Goal: Task Accomplishment & Management: Manage account settings

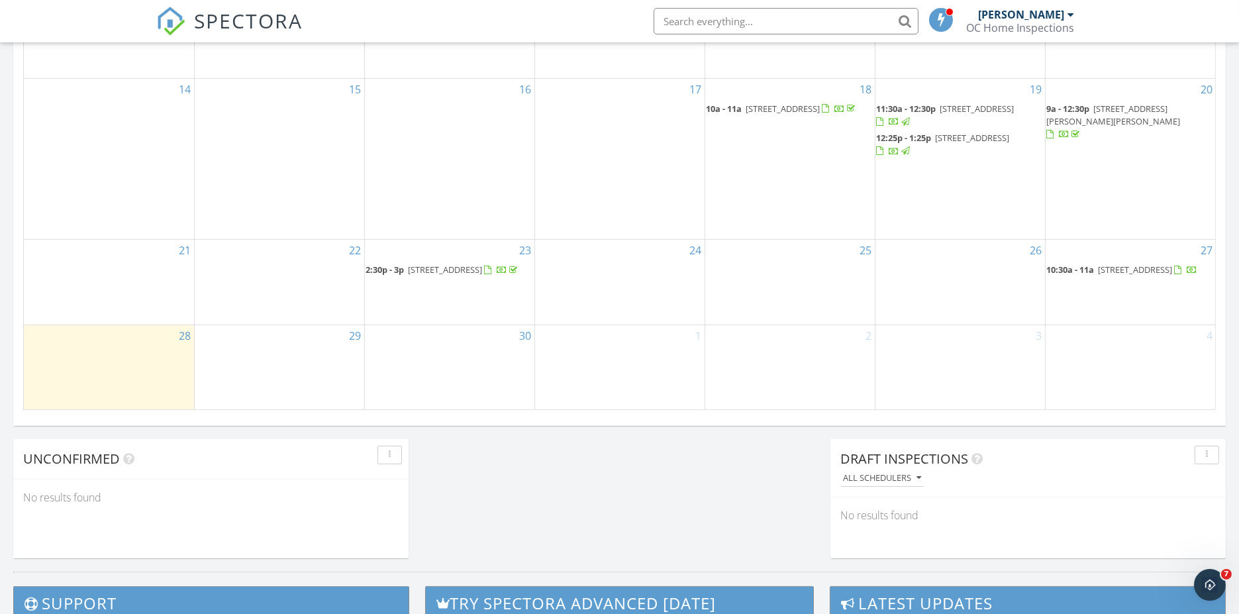
scroll to position [809, 0]
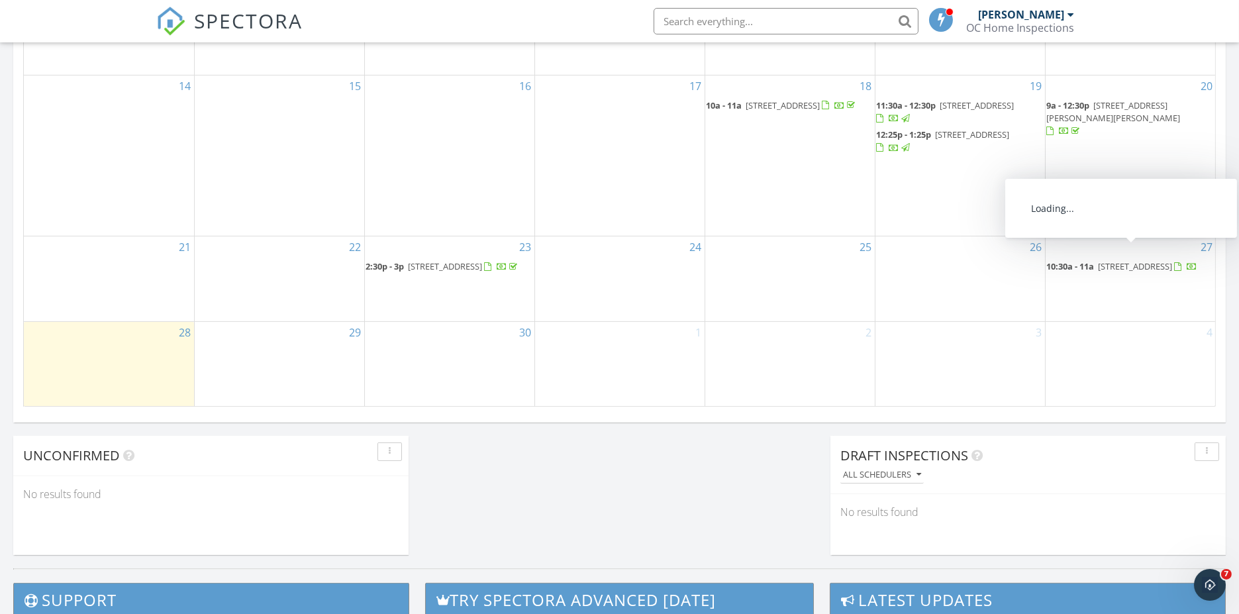
click at [1164, 260] on span "705 Bayberry Ct, Kissimmee 34743" at bounding box center [1136, 266] width 74 height 12
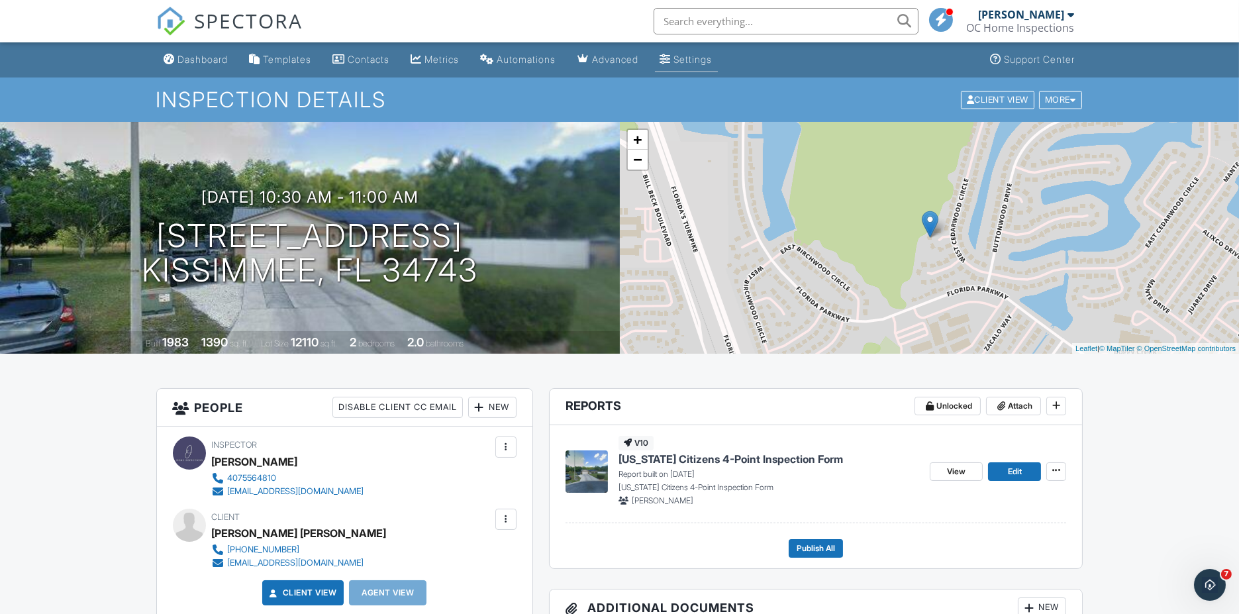
click at [713, 60] on div "Settings" at bounding box center [693, 59] width 38 height 11
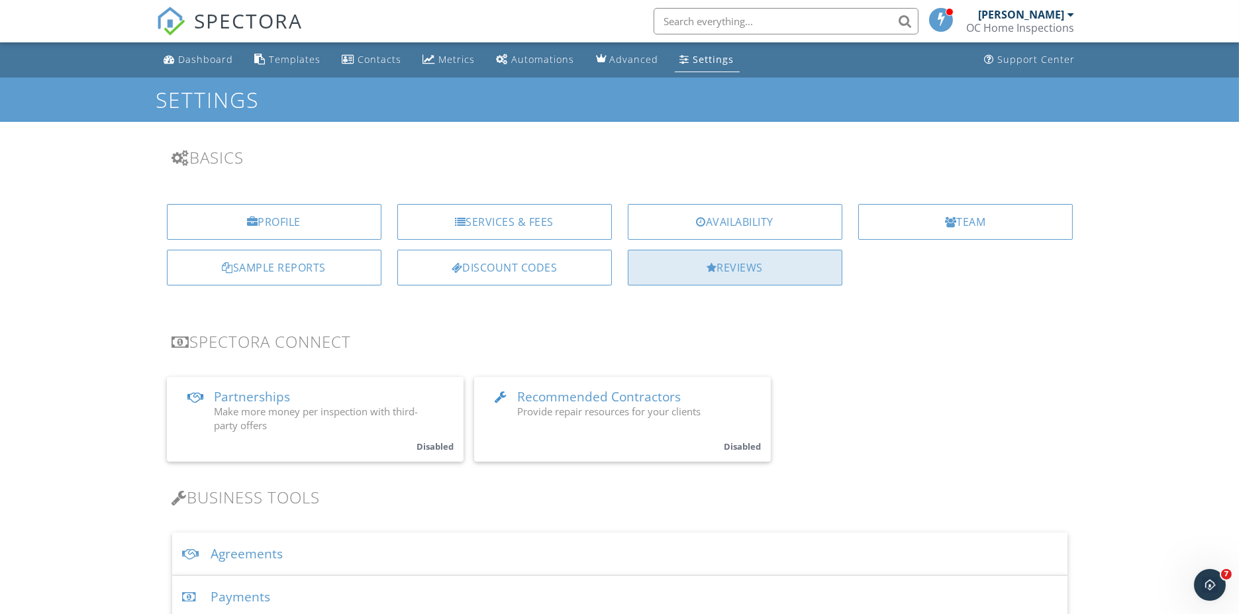
click at [720, 268] on div "Reviews" at bounding box center [735, 268] width 215 height 36
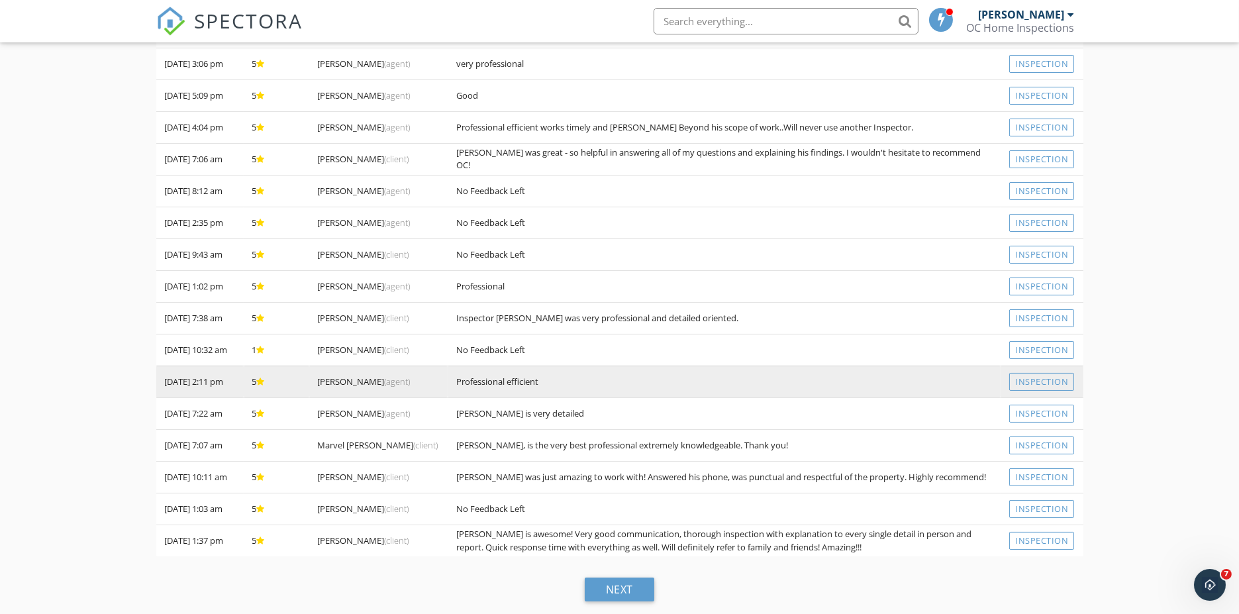
scroll to position [416, 0]
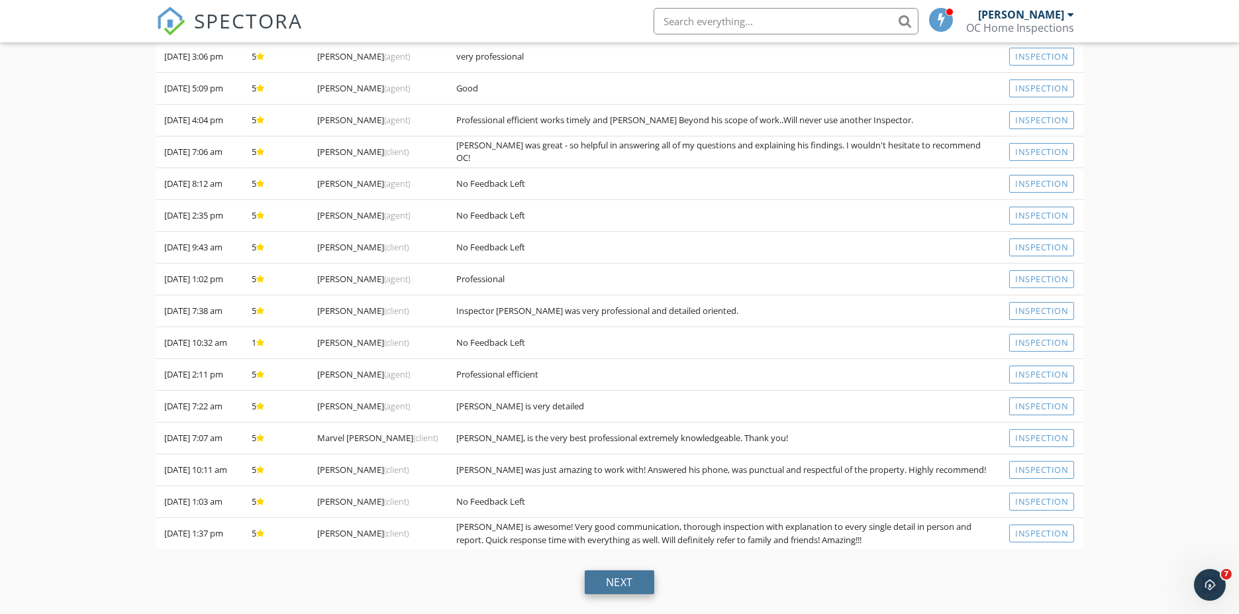
click at [633, 577] on div "next" at bounding box center [620, 582] width 70 height 24
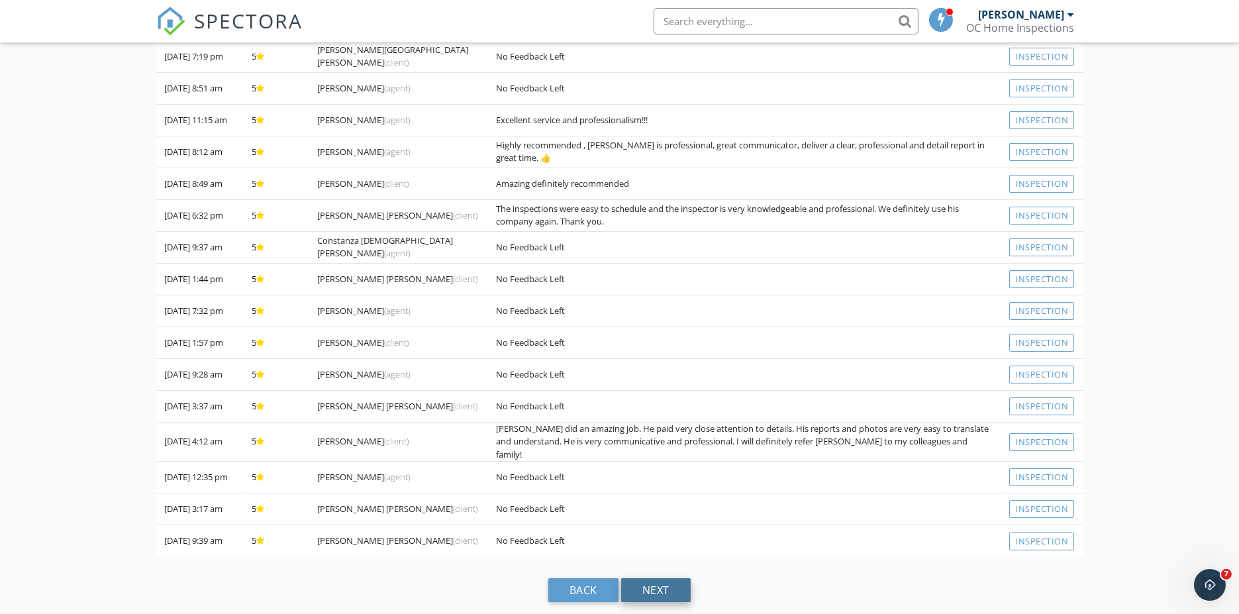
click at [666, 578] on div "next" at bounding box center [656, 590] width 70 height 24
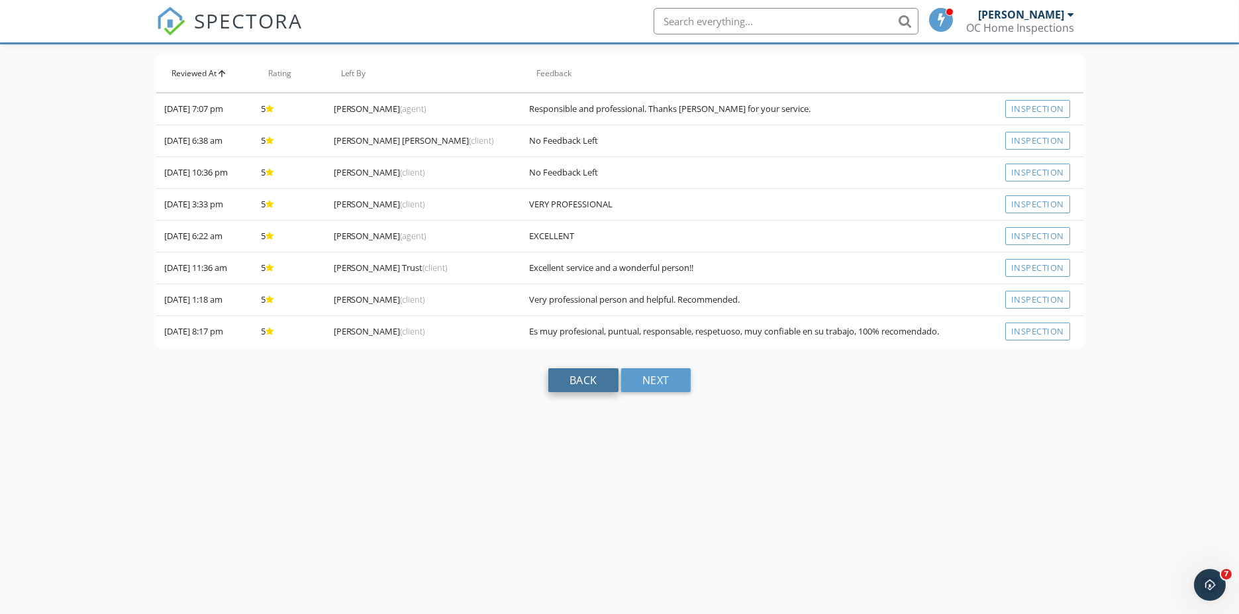
click at [585, 376] on div "back" at bounding box center [583, 380] width 70 height 24
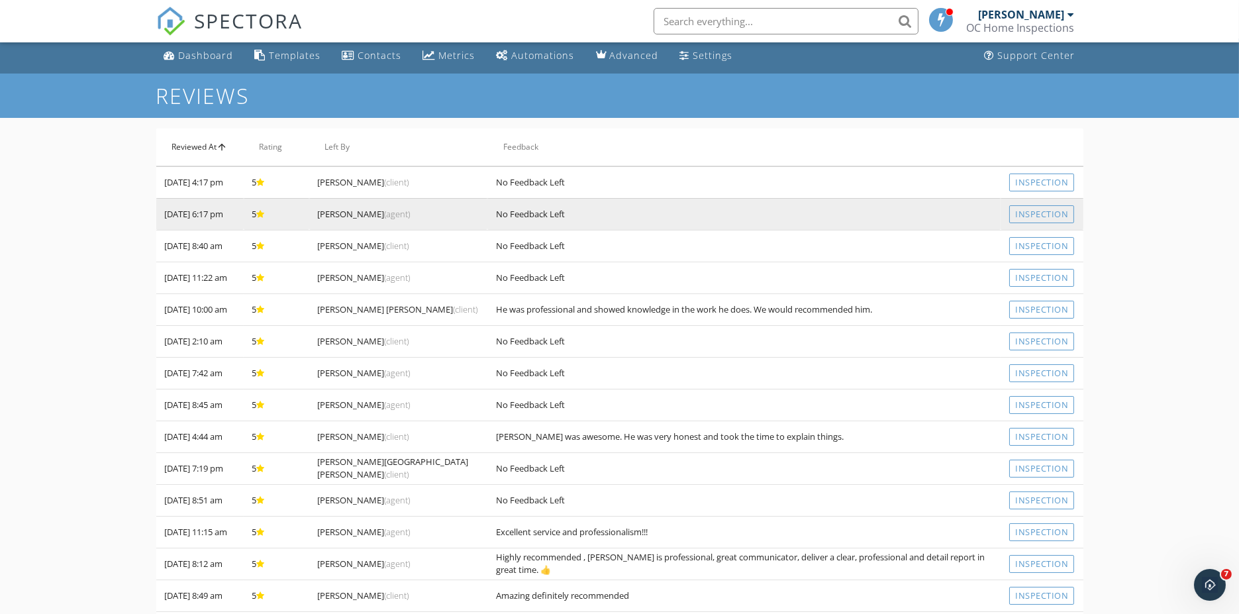
scroll to position [0, 0]
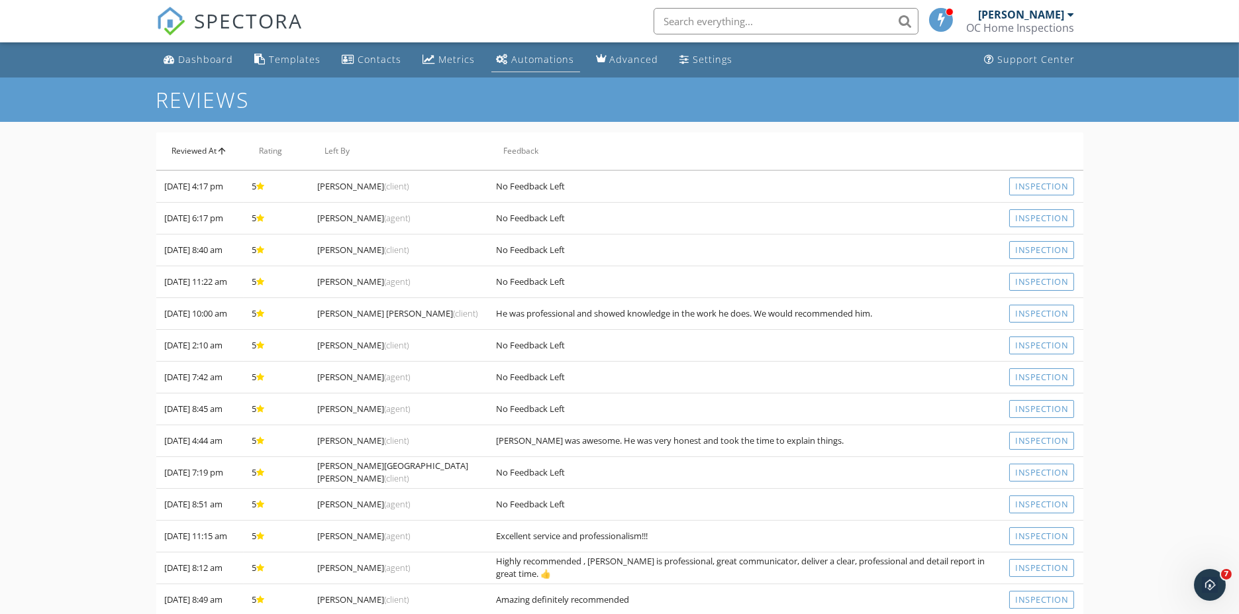
click at [512, 58] on div "Automations" at bounding box center [543, 59] width 63 height 13
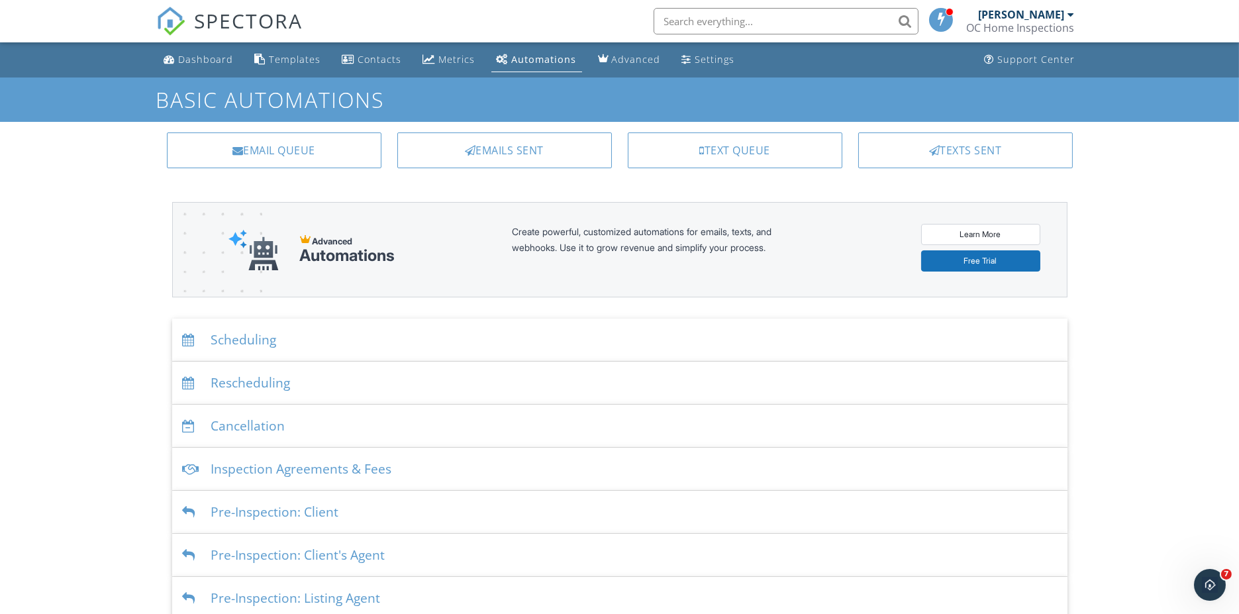
click at [230, 338] on div "Scheduling" at bounding box center [619, 340] width 895 height 43
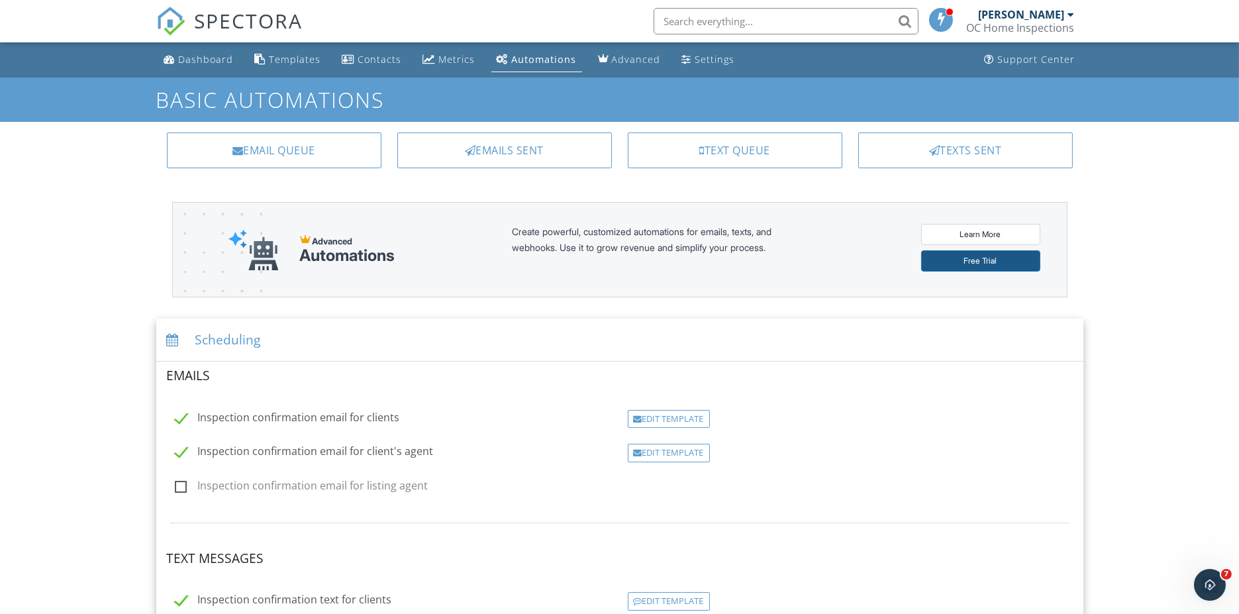
click at [950, 262] on link "Free Trial" at bounding box center [980, 260] width 119 height 21
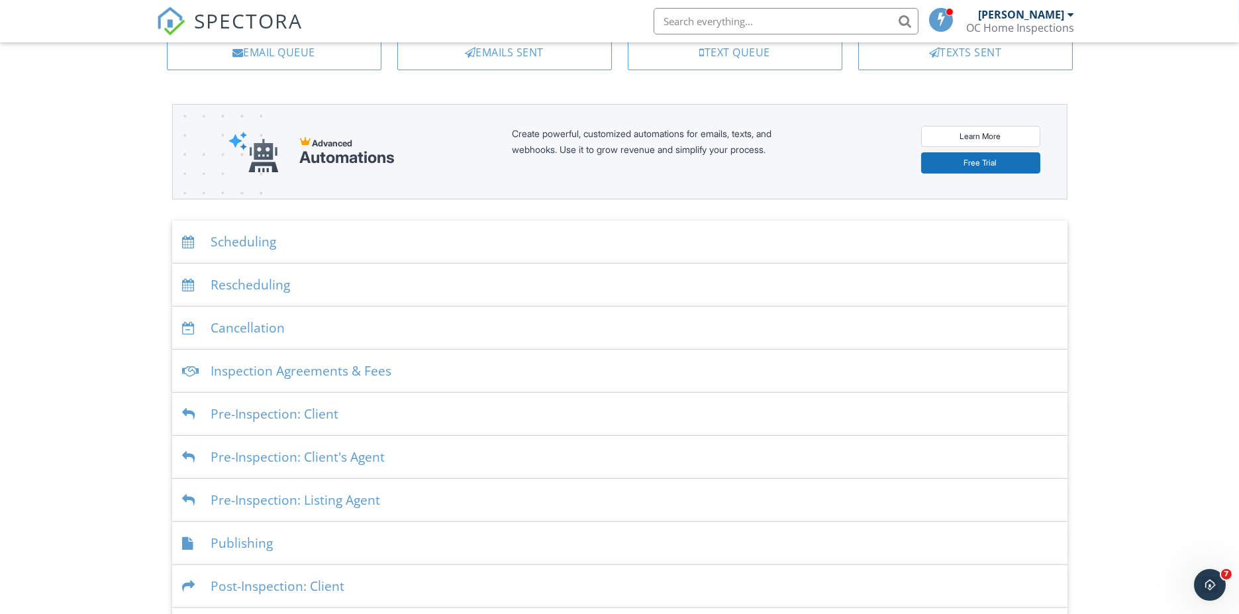
scroll to position [147, 0]
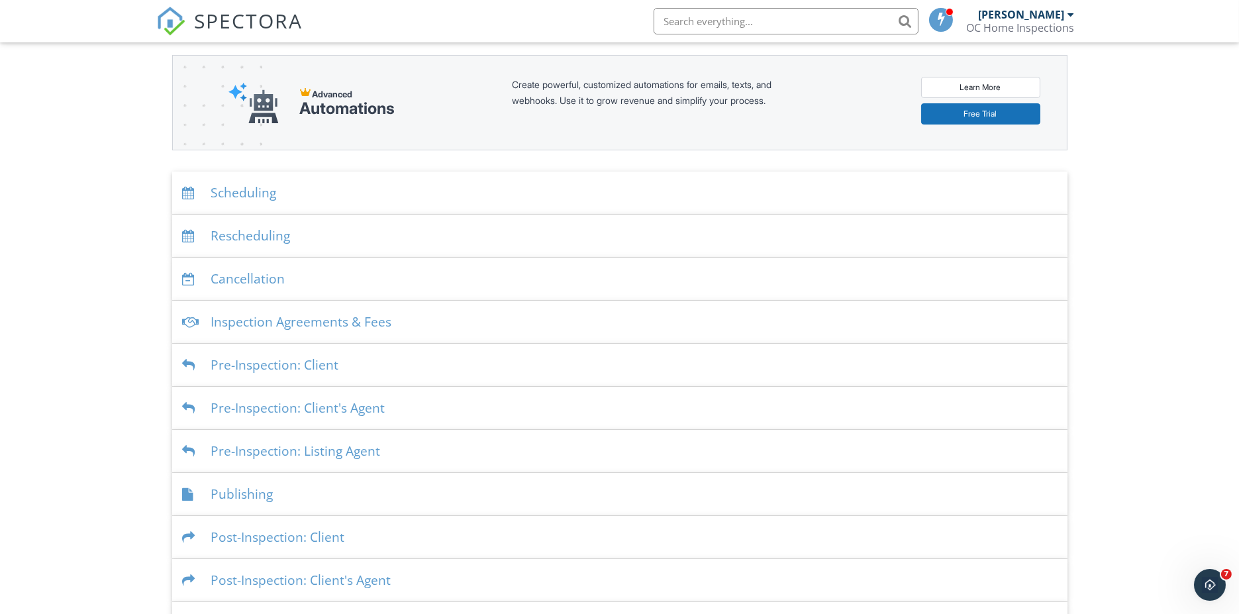
click at [238, 195] on div "Scheduling" at bounding box center [619, 193] width 895 height 43
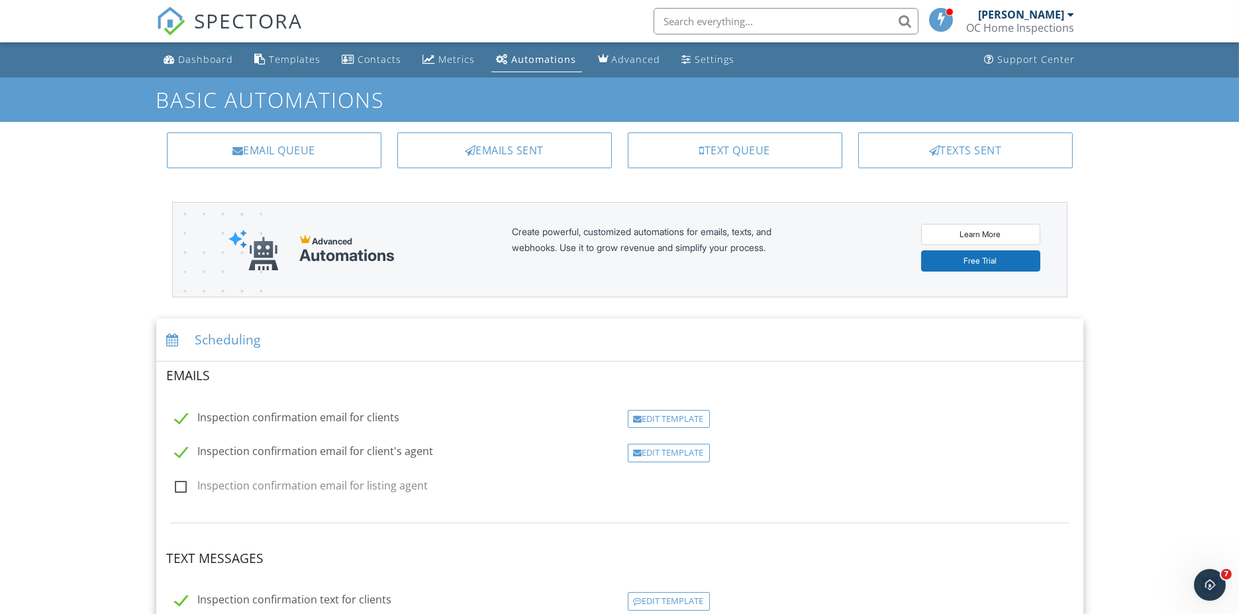
click at [612, 57] on div "Advanced" at bounding box center [636, 59] width 49 height 13
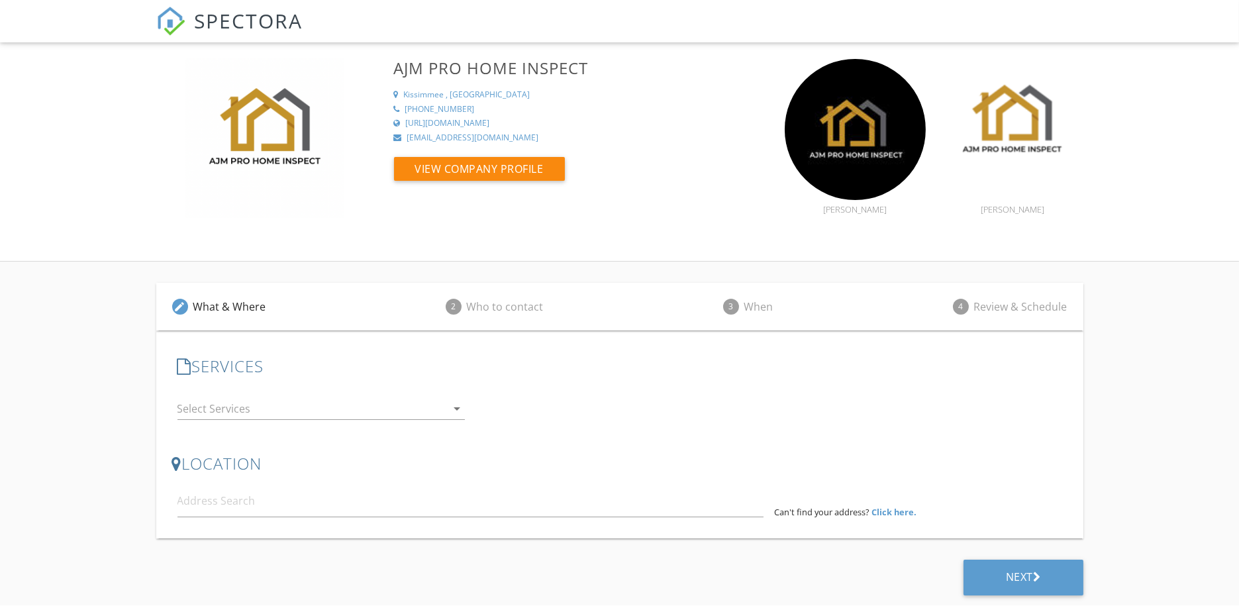
click at [257, 409] on div at bounding box center [312, 408] width 270 height 21
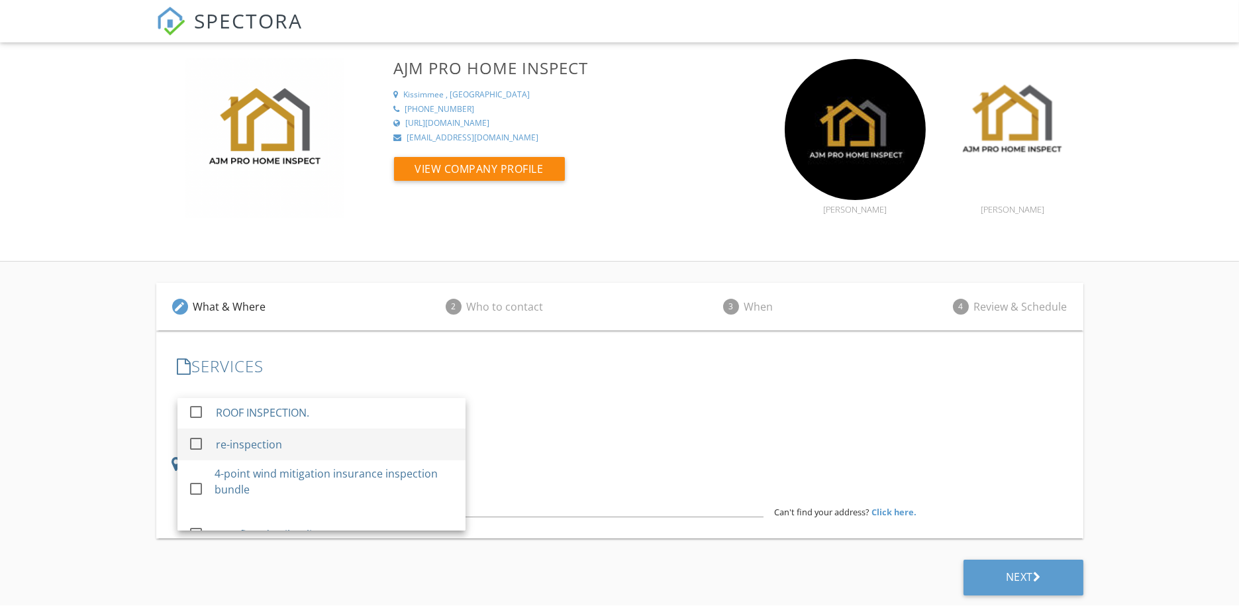
scroll to position [126, 0]
click at [197, 465] on div at bounding box center [196, 463] width 23 height 23
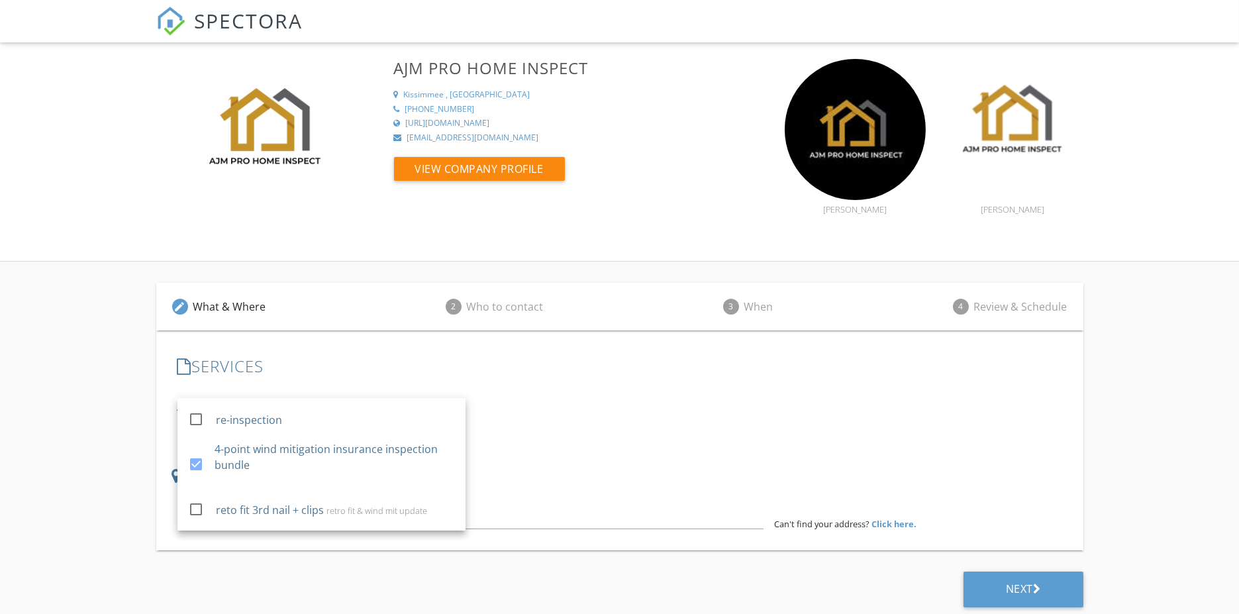
click at [511, 453] on div "SERVICES check_box_outline_blank 4- point inspection check_box_outline_blank Wi…" at bounding box center [619, 400] width 895 height 109
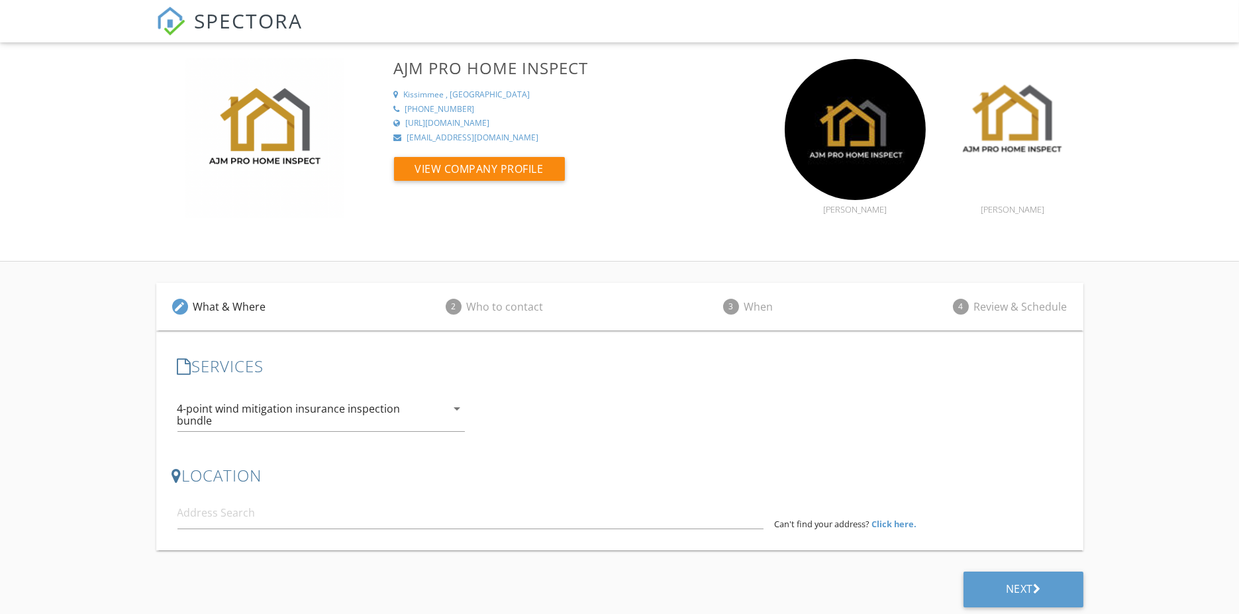
scroll to position [0, 0]
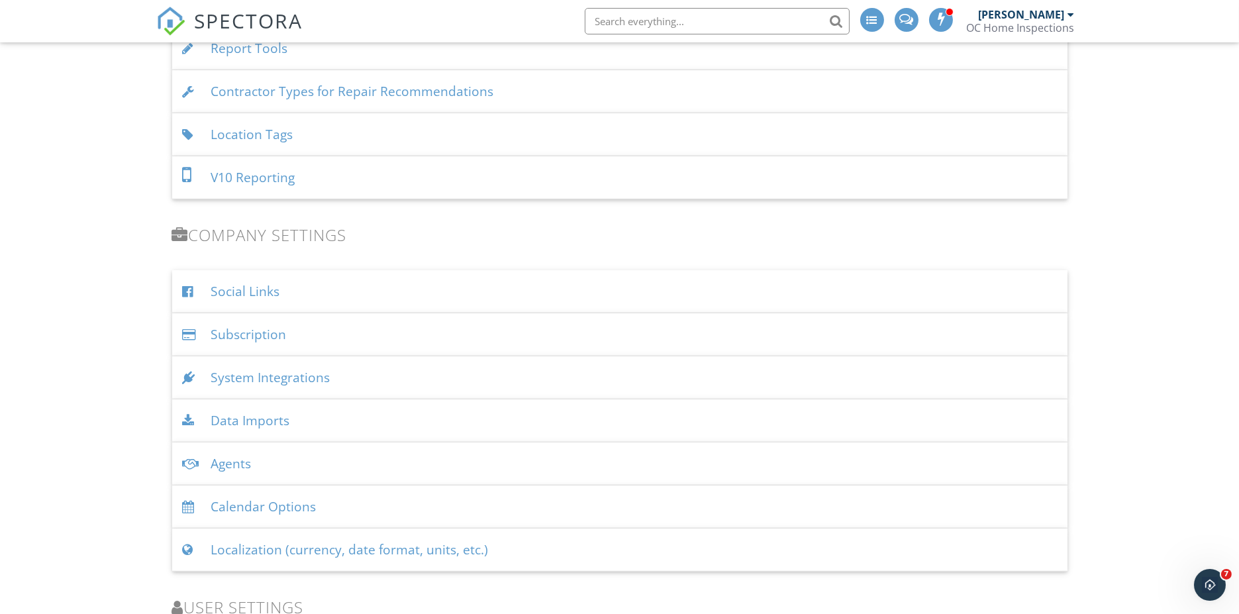
scroll to position [2056, 0]
click at [236, 440] on div "Agents" at bounding box center [619, 461] width 895 height 43
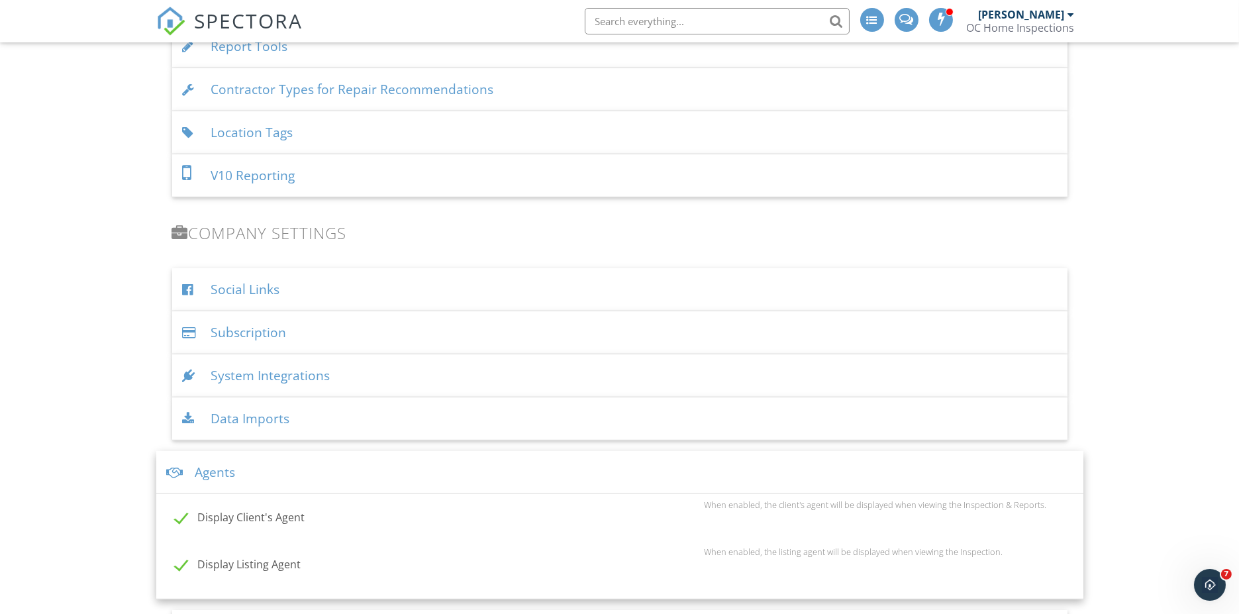
click at [192, 413] on div at bounding box center [192, 419] width 18 height 13
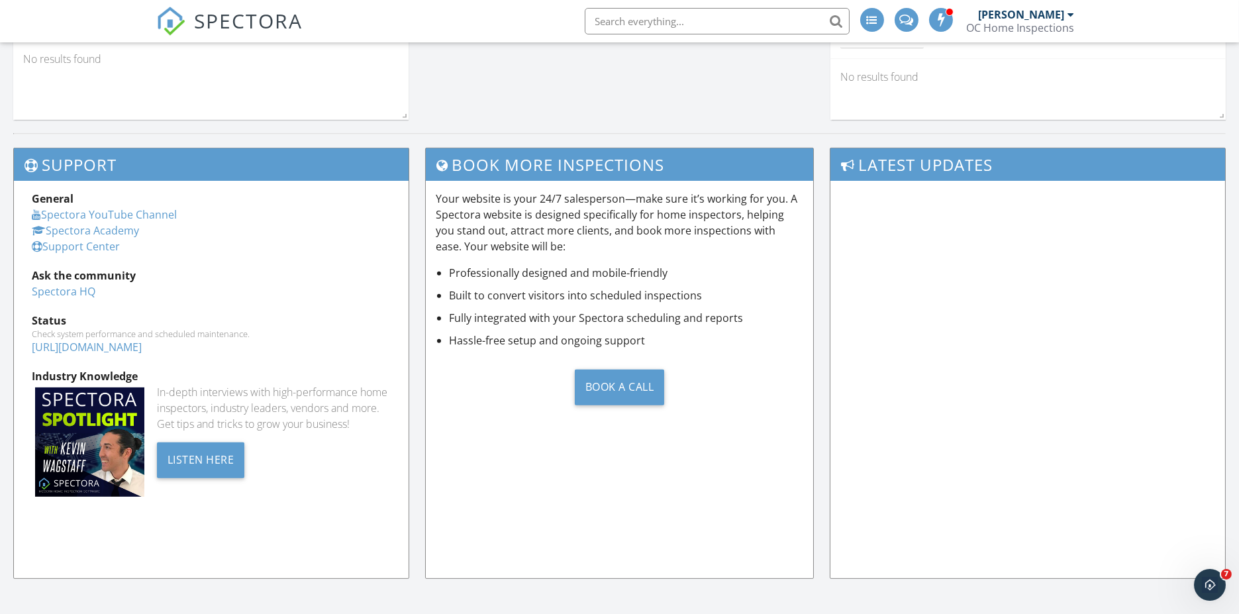
scroll to position [1312, 0]
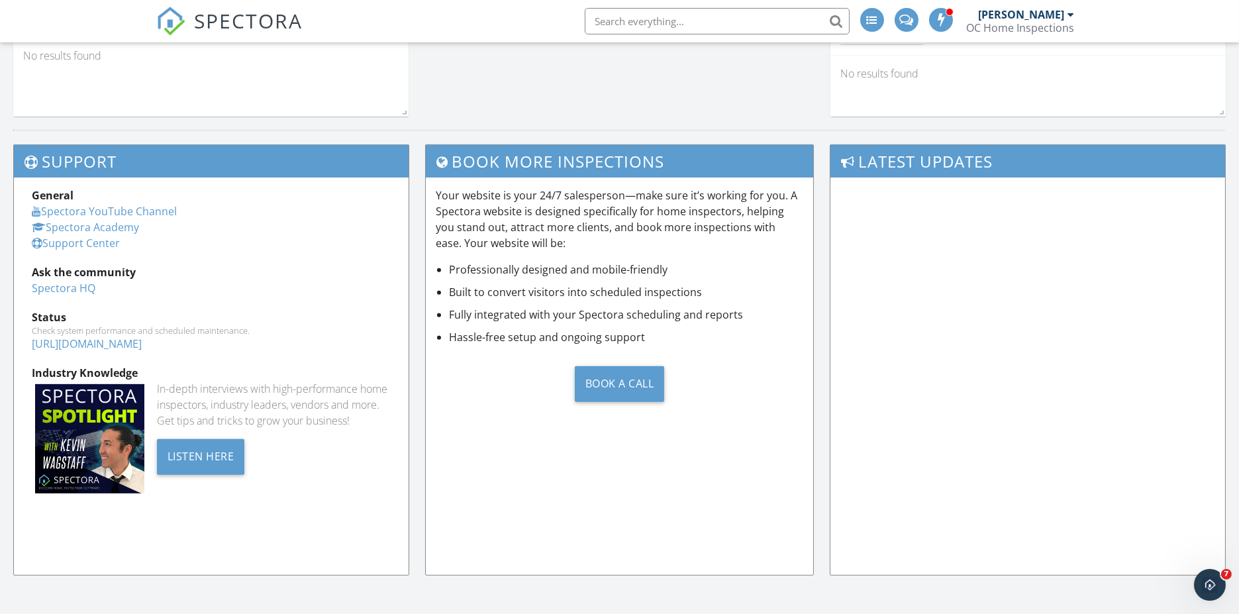
click at [1073, 13] on div at bounding box center [1071, 14] width 7 height 11
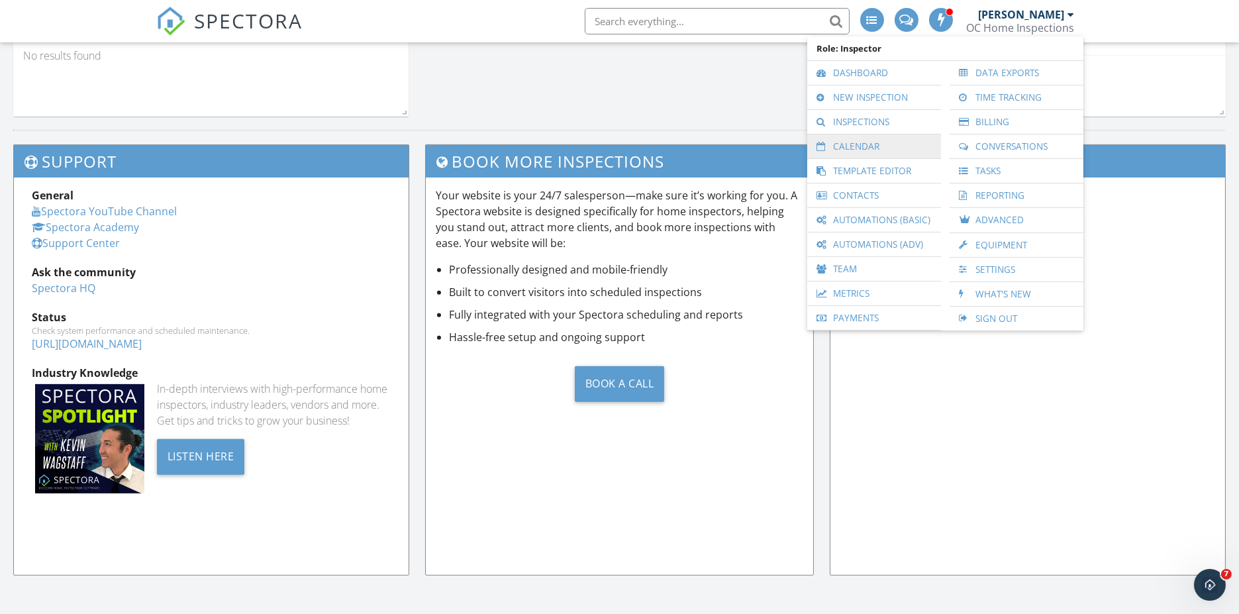
click at [857, 144] on link "Calendar" at bounding box center [874, 146] width 121 height 24
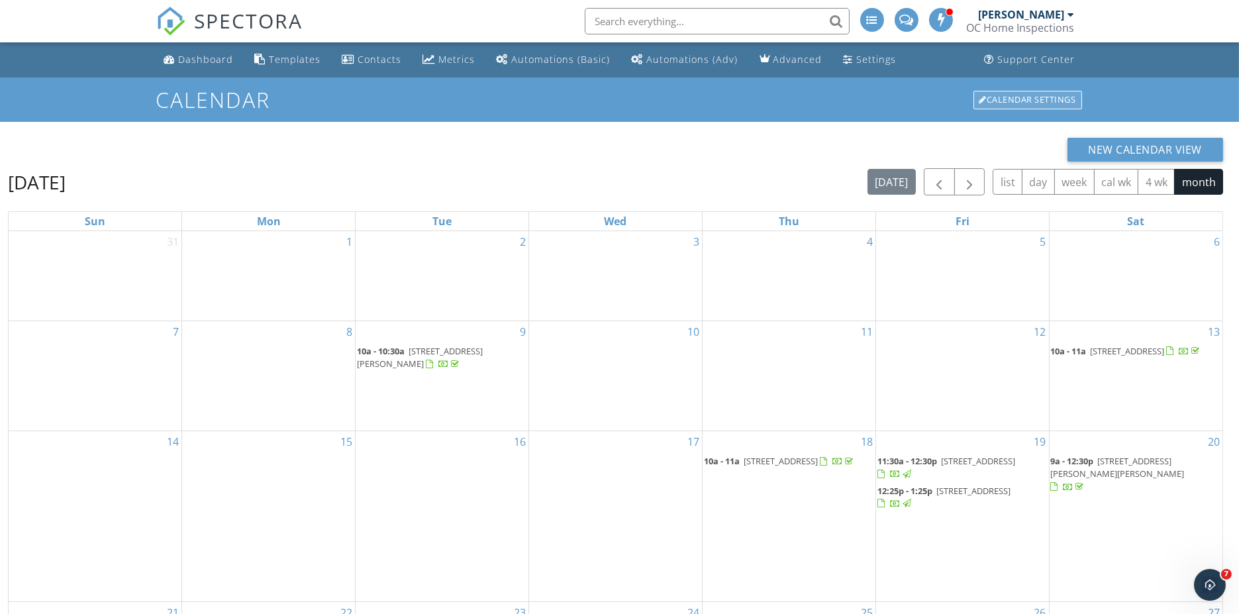
click at [1029, 99] on div "Calendar Settings" at bounding box center [1028, 100] width 109 height 19
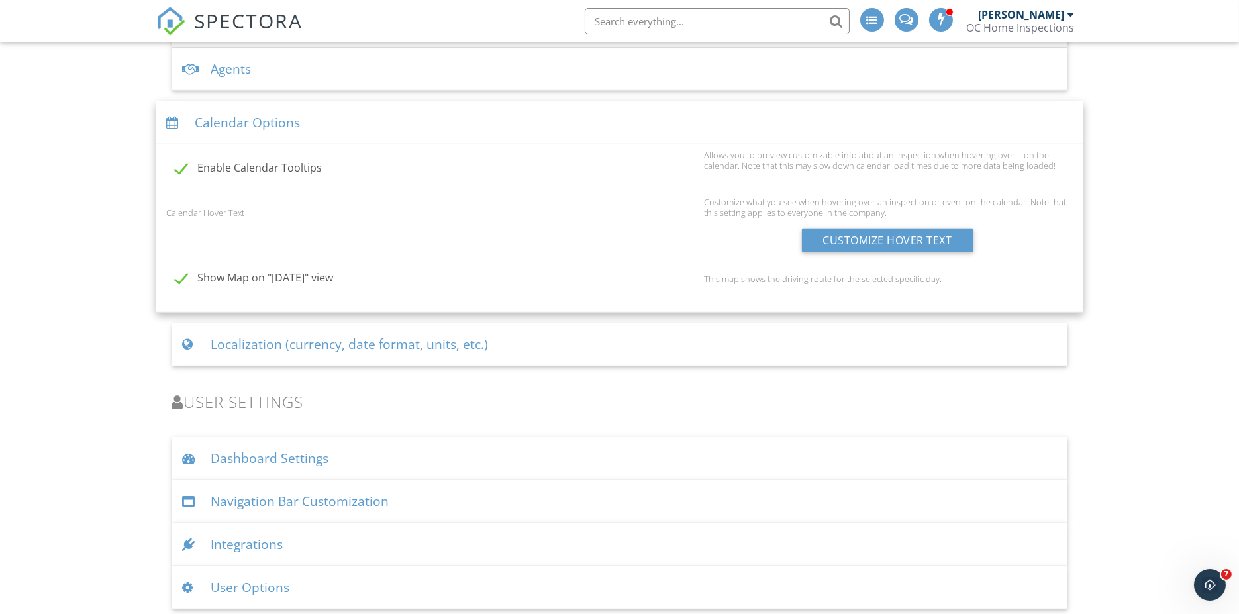
click at [250, 581] on div "User Options" at bounding box center [619, 587] width 895 height 43
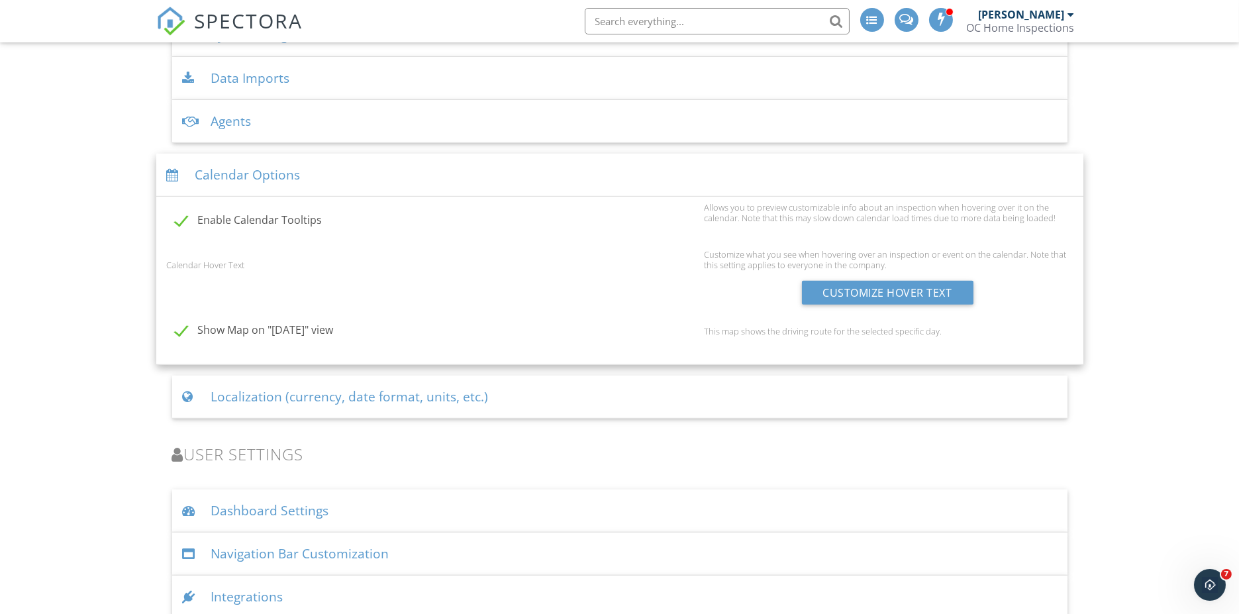
scroll to position [1544, 0]
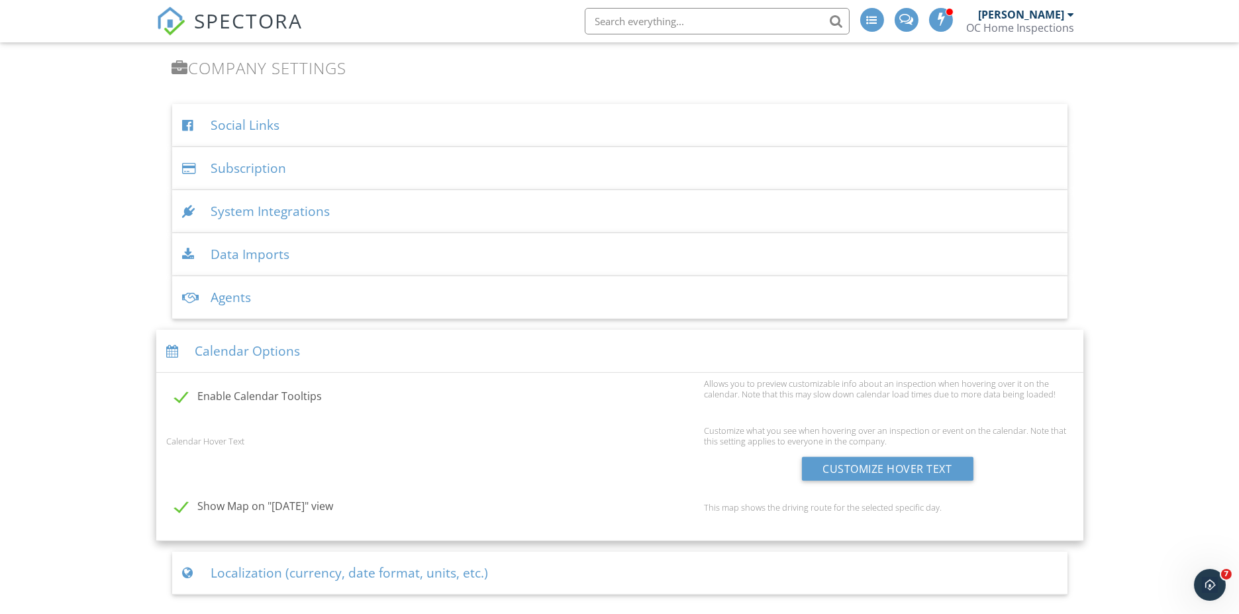
click at [156, 13] on img at bounding box center [170, 21] width 29 height 29
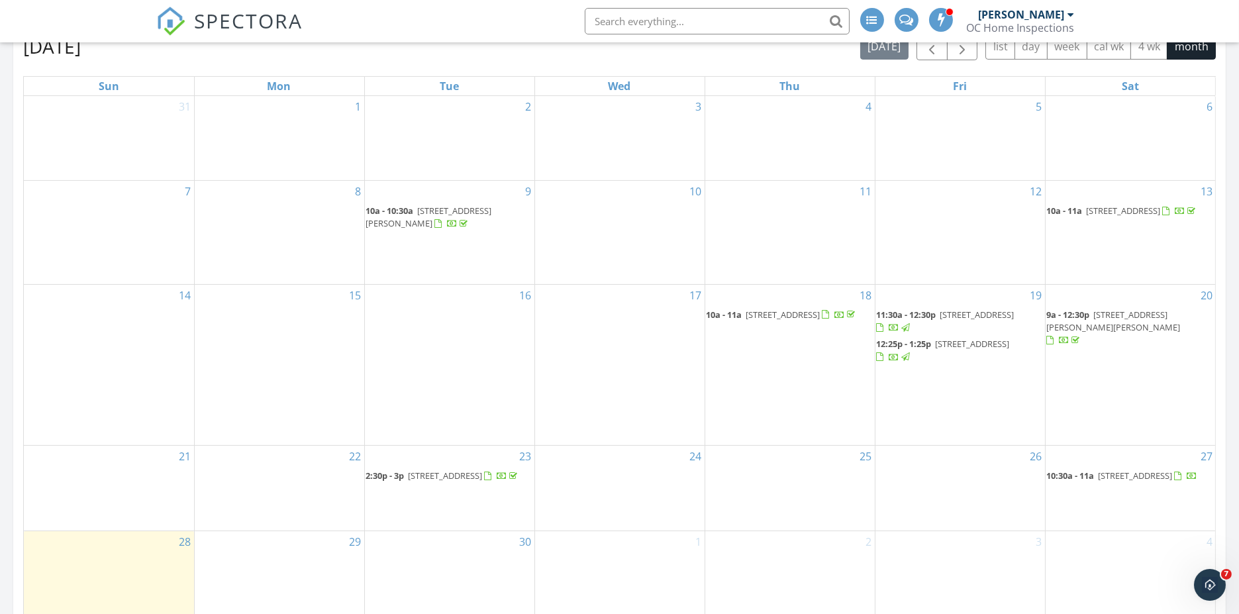
scroll to position [588, 0]
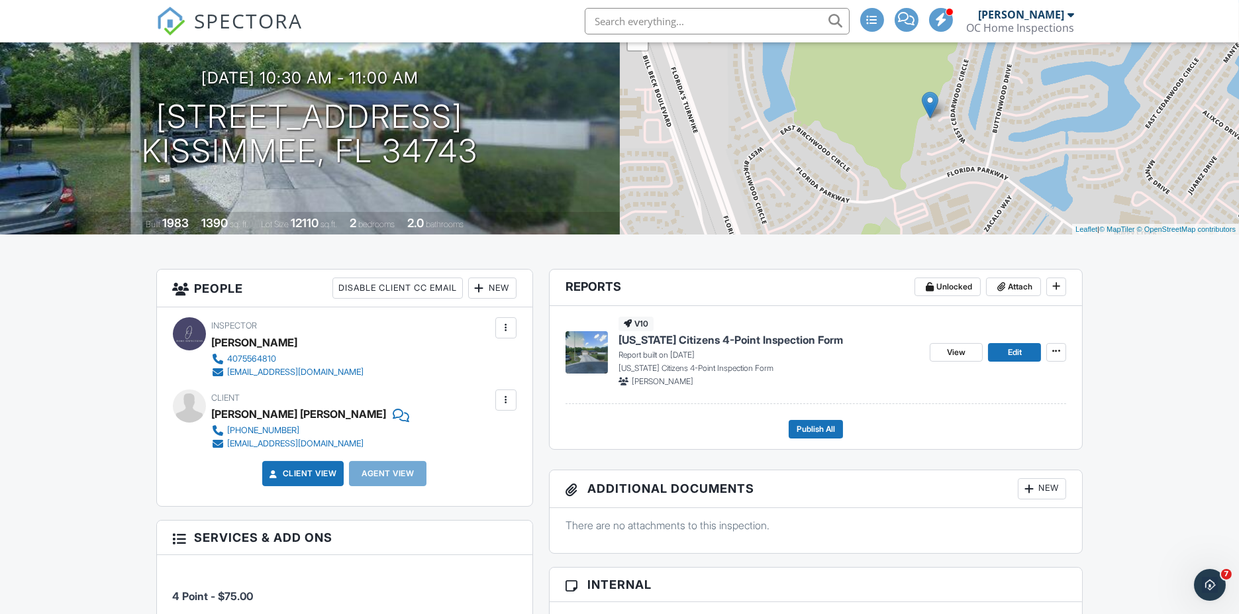
scroll to position [147, 0]
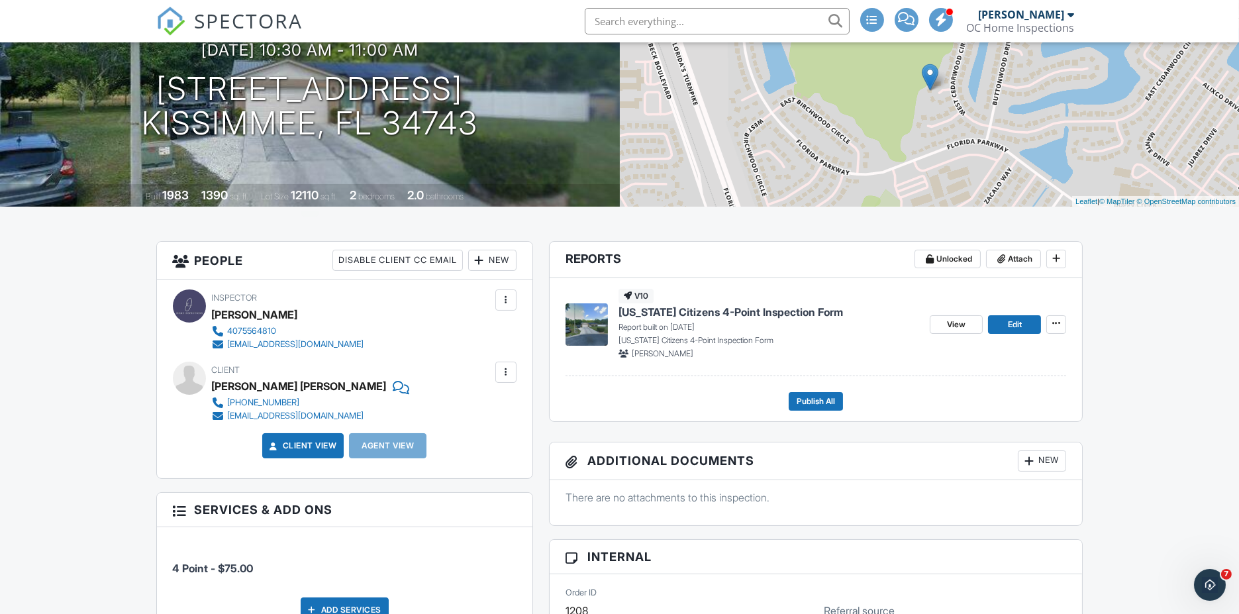
click at [671, 308] on span "[US_STATE] Citizens 4-Point Inspection Form" at bounding box center [731, 312] width 225 height 15
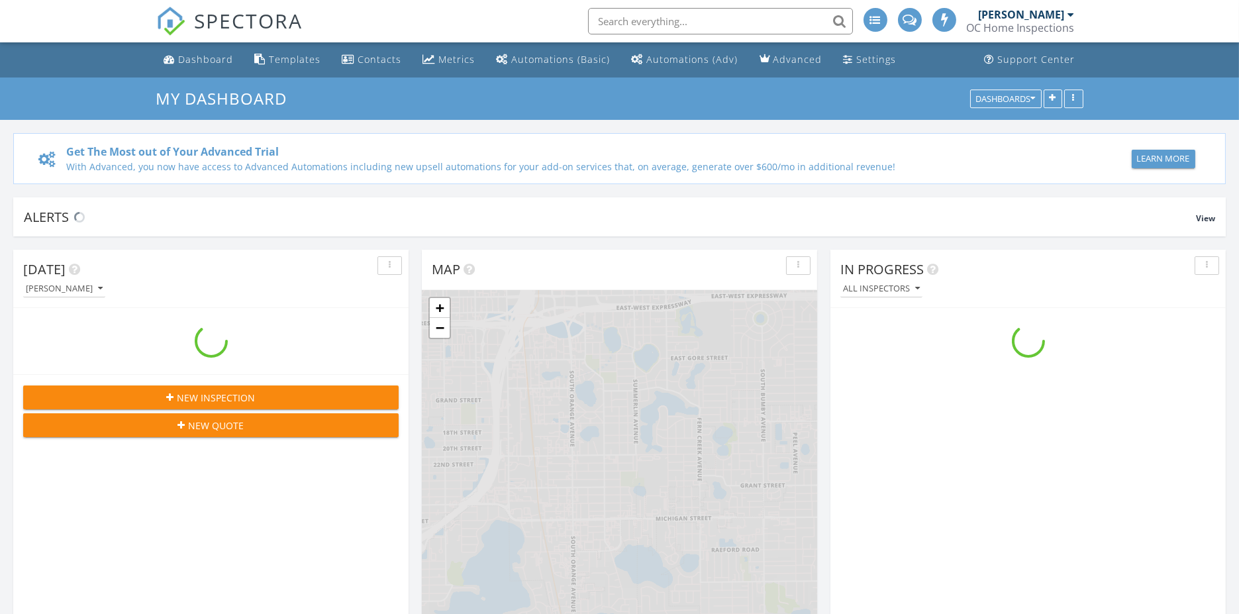
scroll to position [1228, 1262]
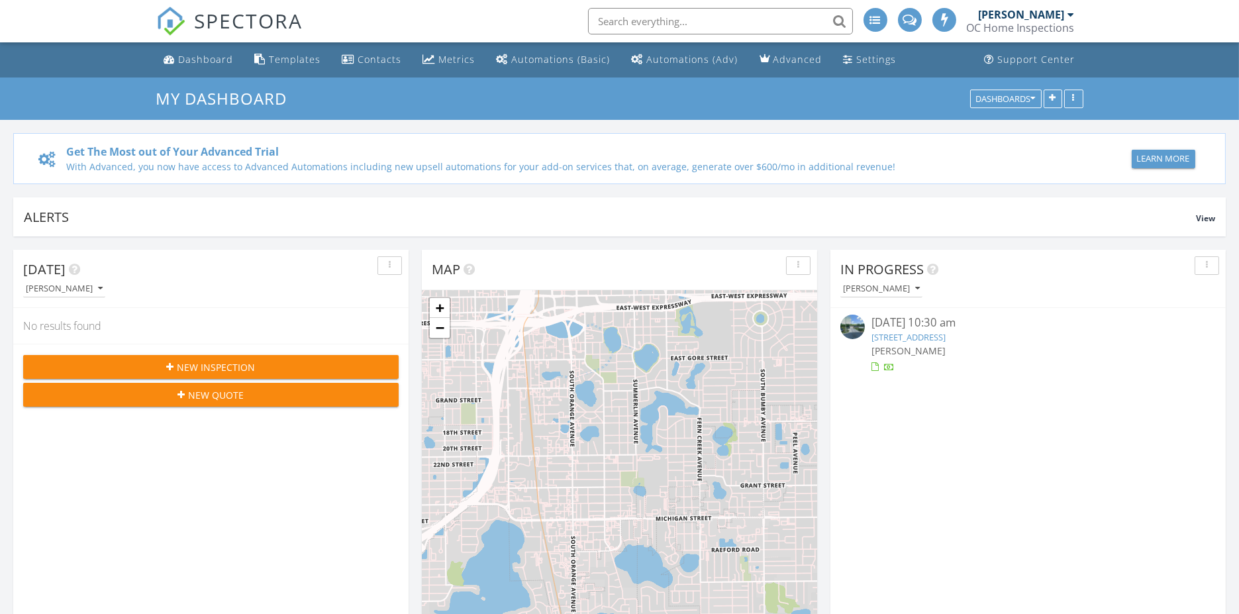
click at [619, 13] on input "text" at bounding box center [720, 21] width 265 height 26
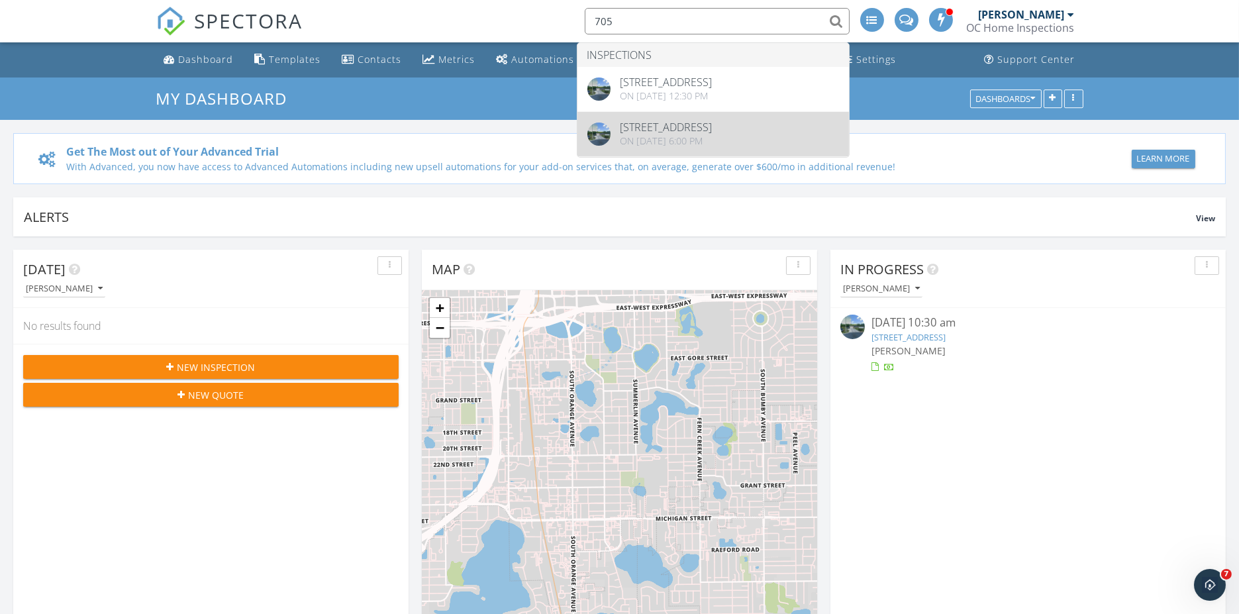
type input "705"
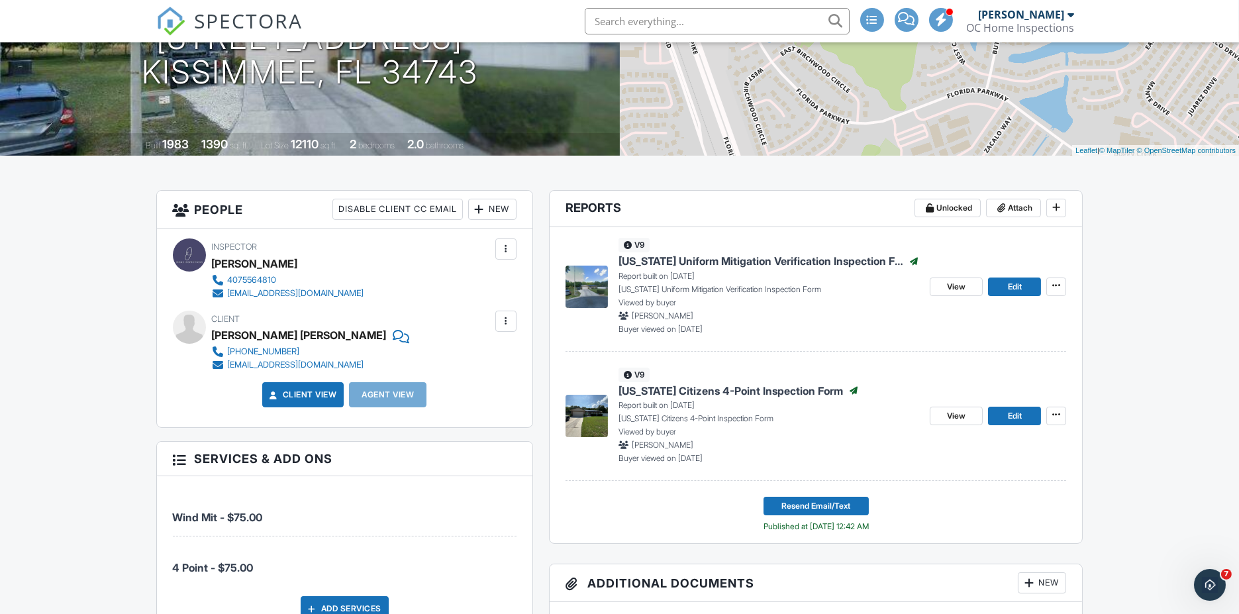
scroll to position [221, 0]
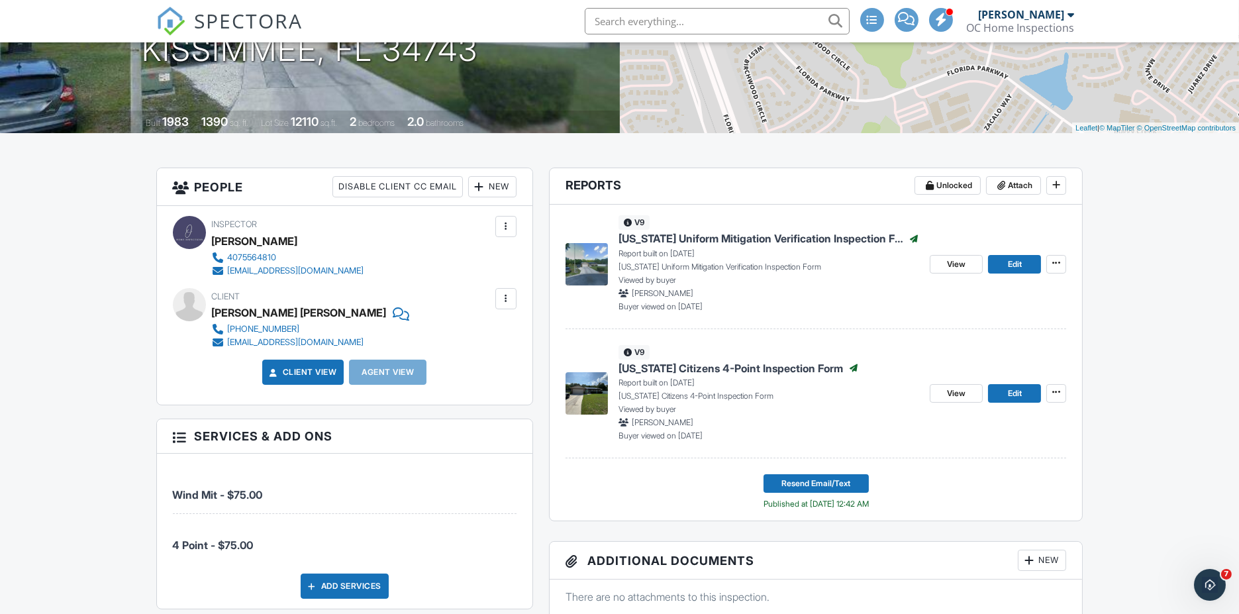
click at [727, 238] on span "[US_STATE] Uniform Mitigation Verification Inspection Form" at bounding box center [761, 238] width 285 height 15
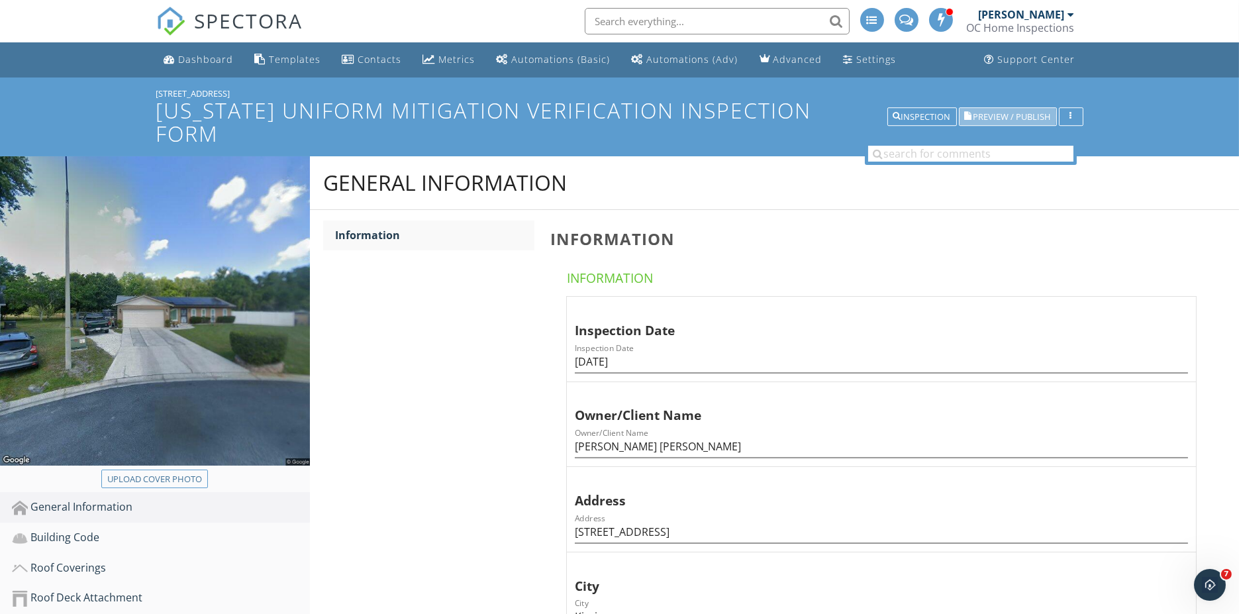
click at [999, 113] on span "Preview / Publish" at bounding box center [1012, 117] width 77 height 9
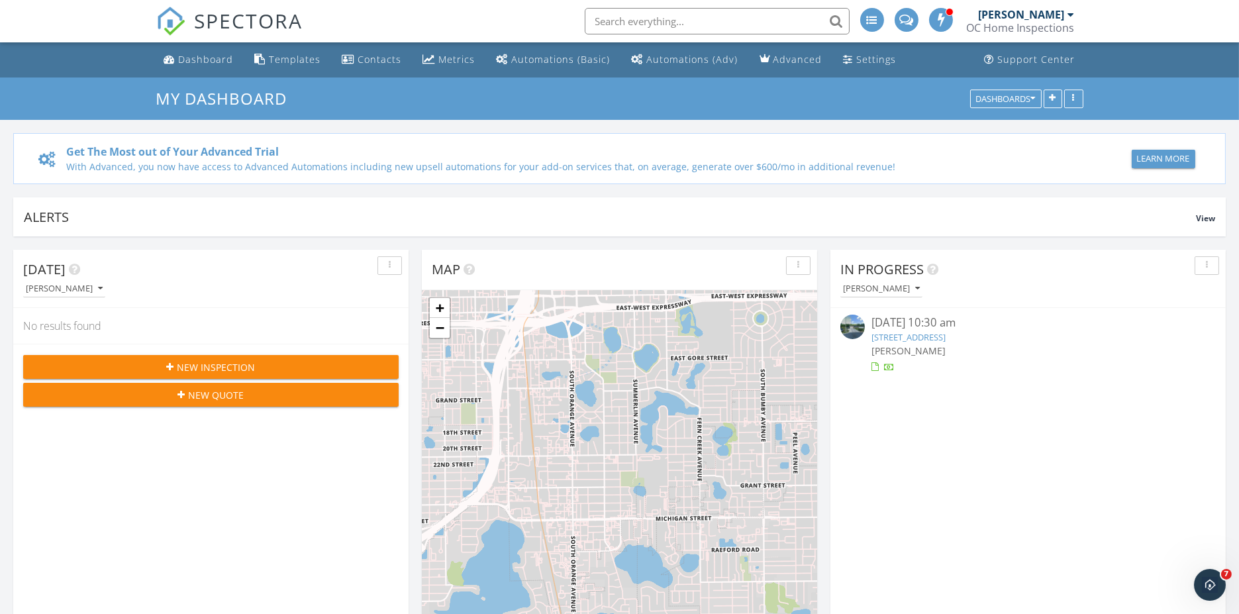
click at [621, 15] on input "text" at bounding box center [717, 21] width 265 height 26
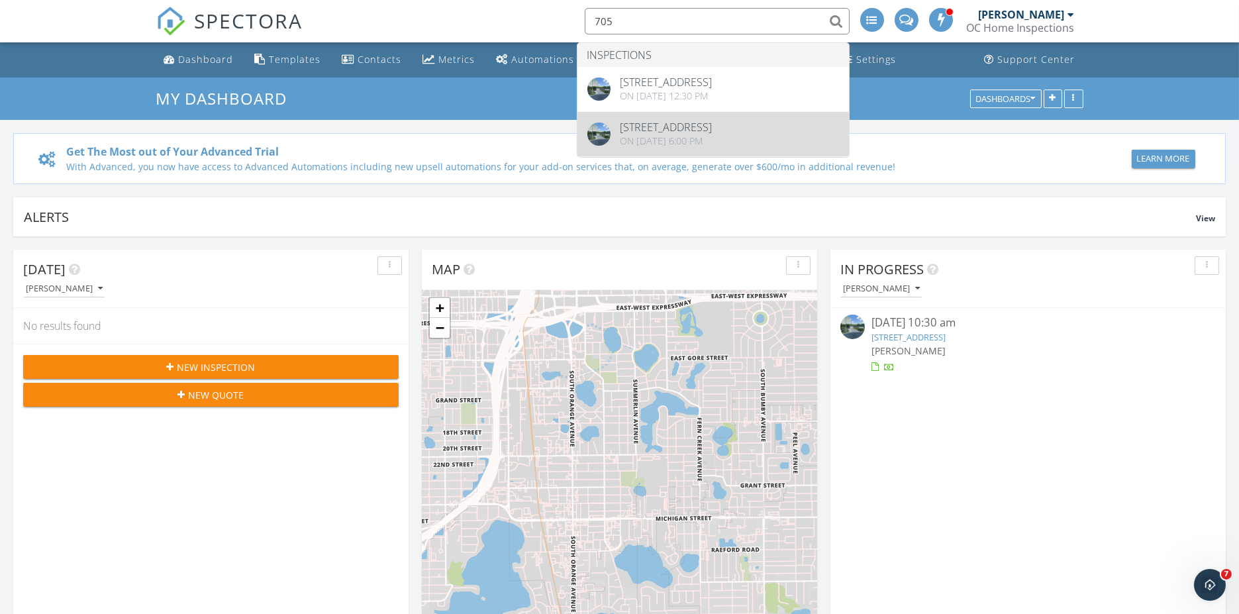
type input "705"
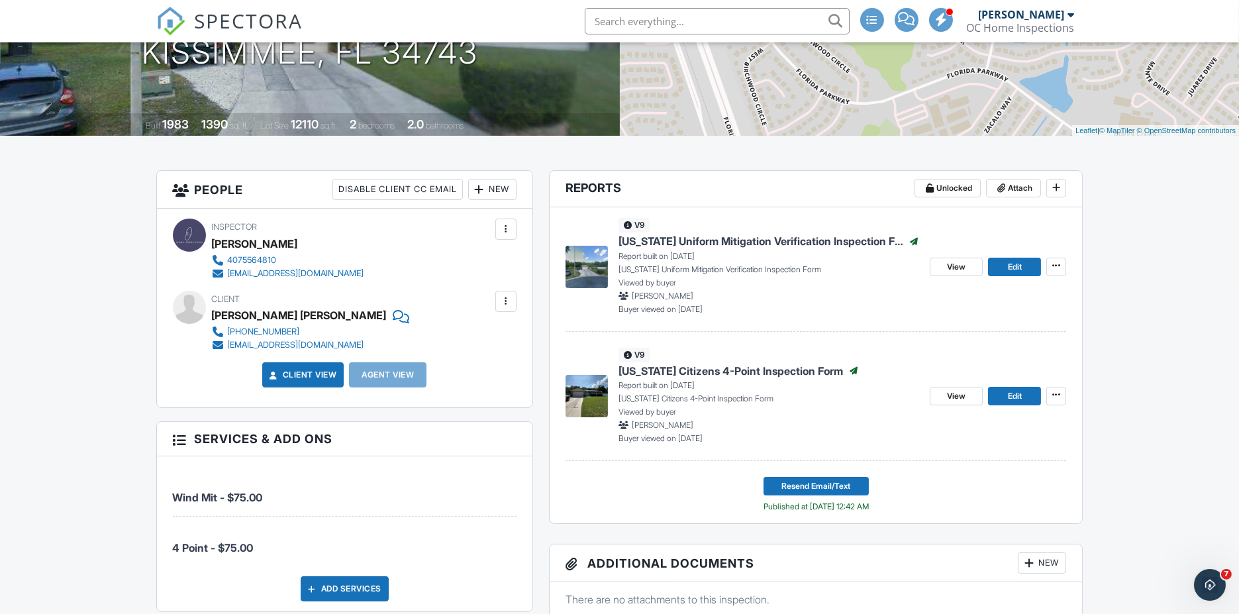
scroll to position [221, 0]
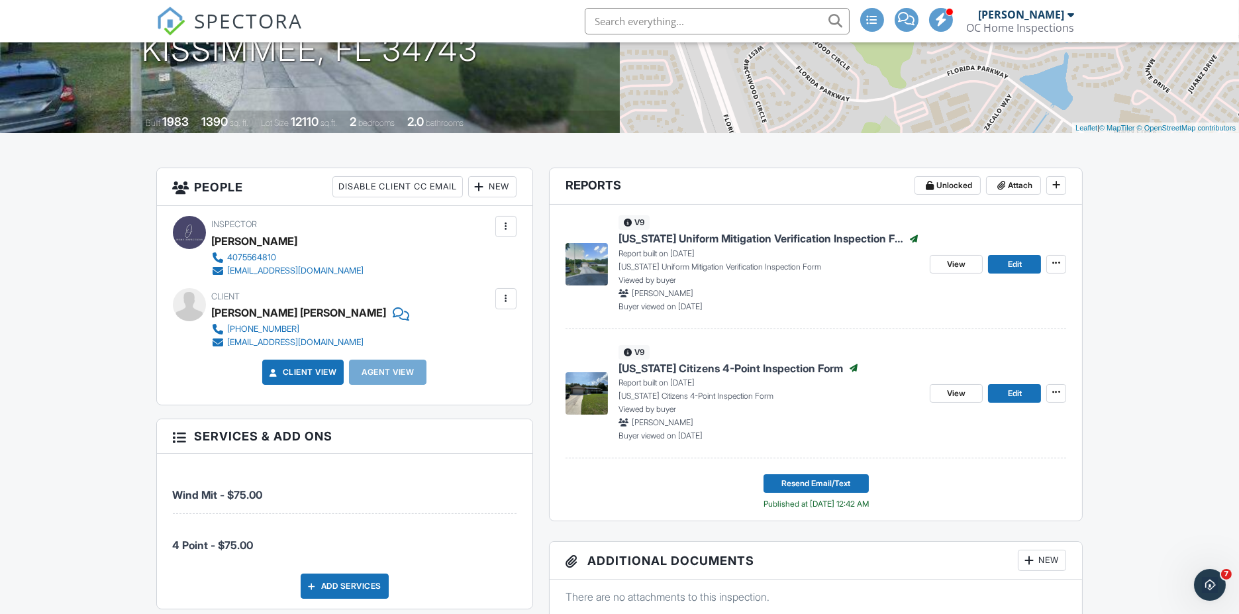
drag, startPoint x: 708, startPoint y: 368, endPoint x: 701, endPoint y: 367, distance: 6.7
click at [708, 368] on span "[US_STATE] Citizens 4-Point Inspection Form" at bounding box center [731, 368] width 225 height 15
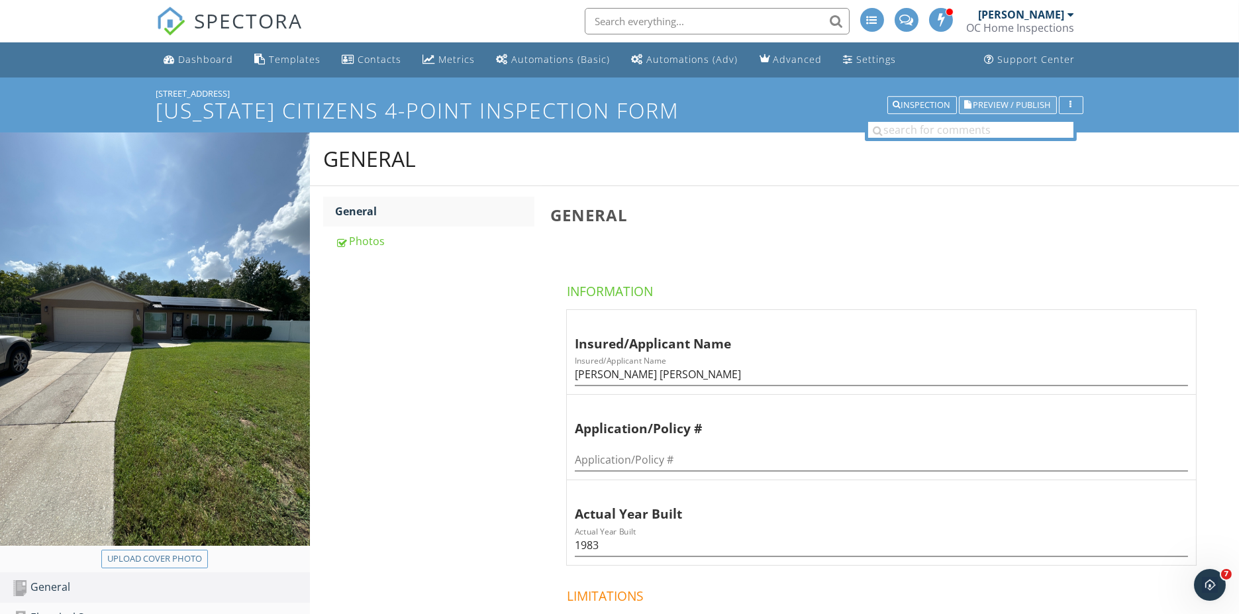
click at [986, 97] on button "Preview / Publish" at bounding box center [1008, 105] width 98 height 19
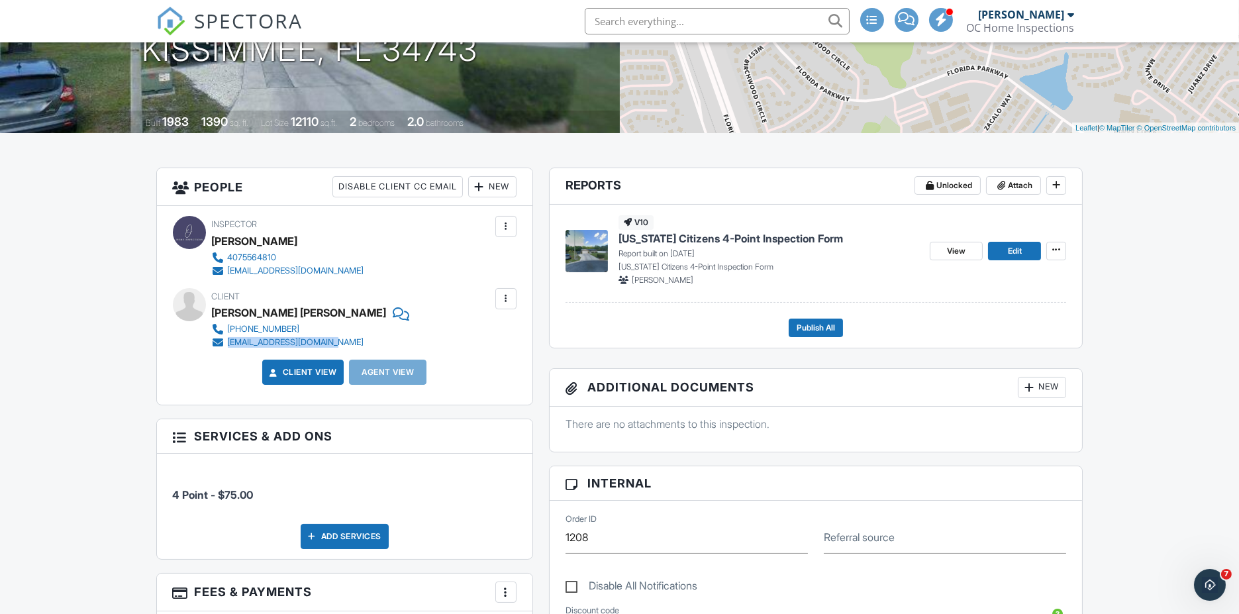
drag, startPoint x: 379, startPoint y: 344, endPoint x: 228, endPoint y: 346, distance: 151.0
click at [228, 346] on div "Client [PERSON_NAME] [PERSON_NAME] [PHONE_NUMBER] [EMAIL_ADDRESS][DOMAIN_NAME]" at bounding box center [337, 318] width 251 height 61
copy div "[EMAIL_ADDRESS][DOMAIN_NAME]"
